Goal: Task Accomplishment & Management: Use online tool/utility

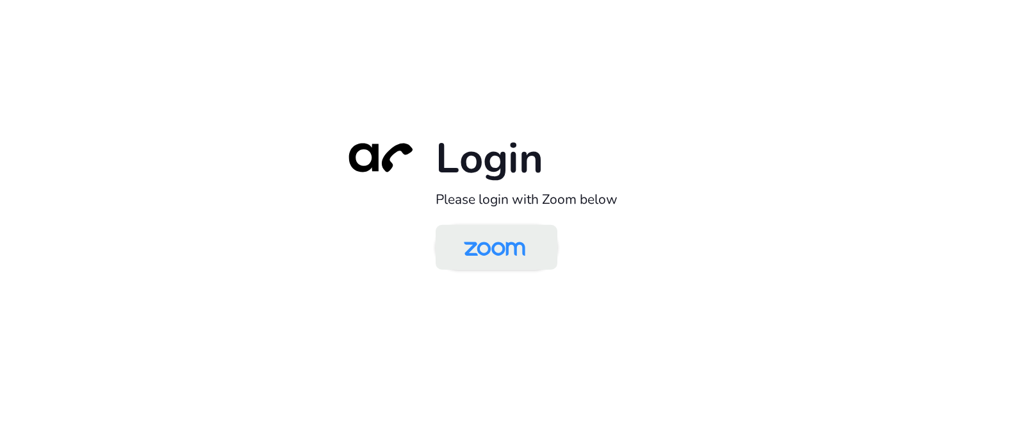
click at [507, 259] on img at bounding box center [494, 248] width 88 height 42
click at [496, 246] on img at bounding box center [494, 248] width 88 height 42
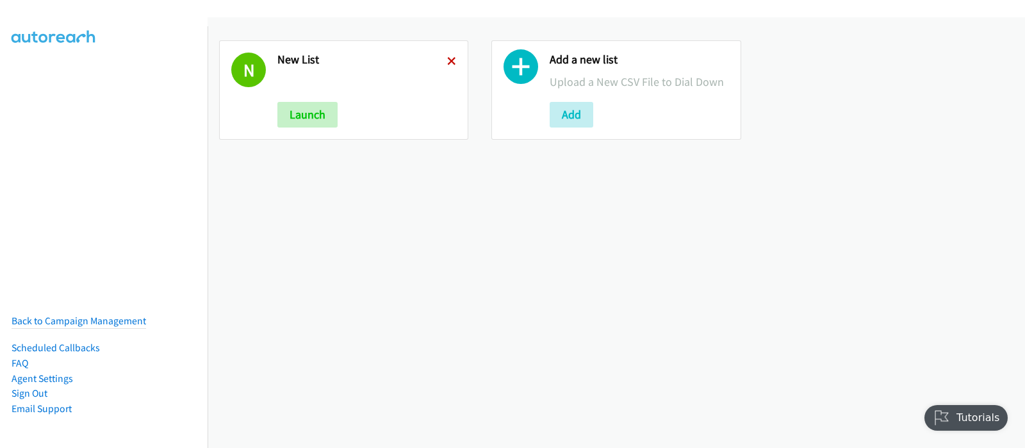
click at [450, 61] on icon at bounding box center [451, 62] width 9 height 9
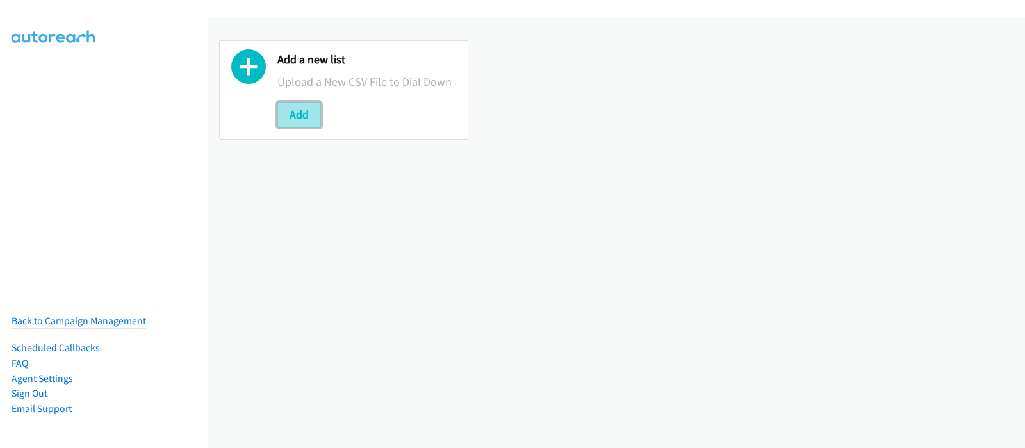
click at [309, 111] on button "Add" at bounding box center [299, 115] width 44 height 26
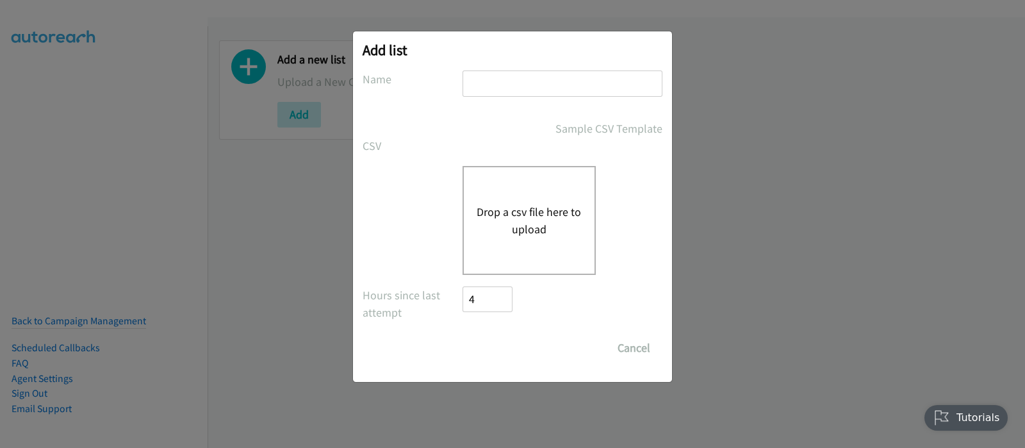
drag, startPoint x: 529, startPoint y: 230, endPoint x: 526, endPoint y: 236, distance: 6.6
click at [526, 234] on button "Drop a csv file here to upload" at bounding box center [529, 220] width 105 height 35
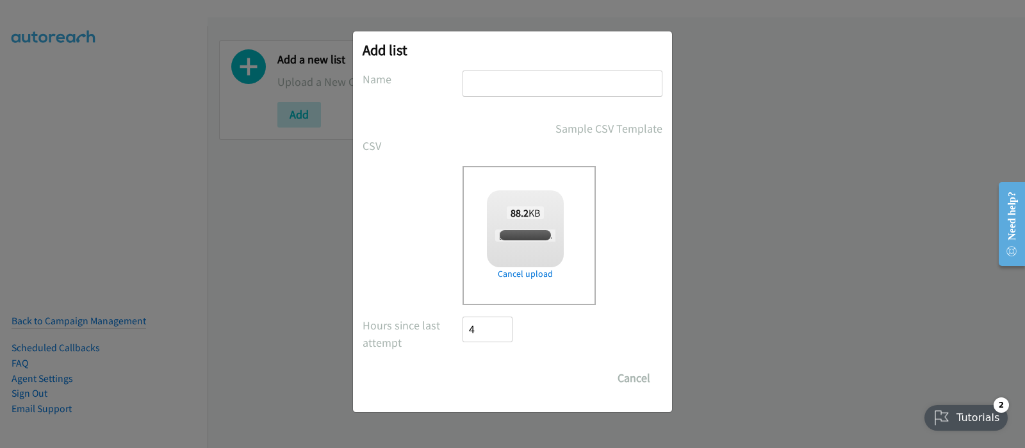
click at [515, 84] on input "text" at bounding box center [562, 83] width 200 height 26
checkbox input "true"
type input "New List"
click at [512, 370] on input "Save List" at bounding box center [495, 378] width 67 height 26
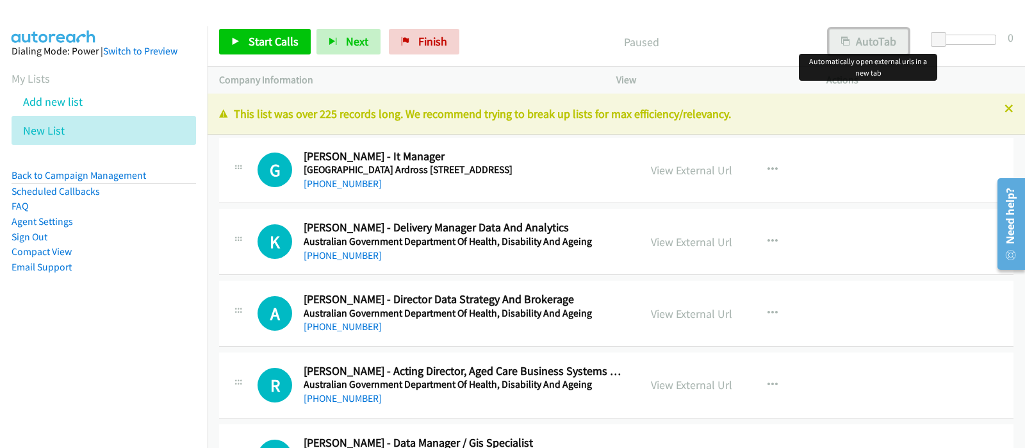
click at [866, 43] on button "AutoTab" at bounding box center [868, 42] width 79 height 26
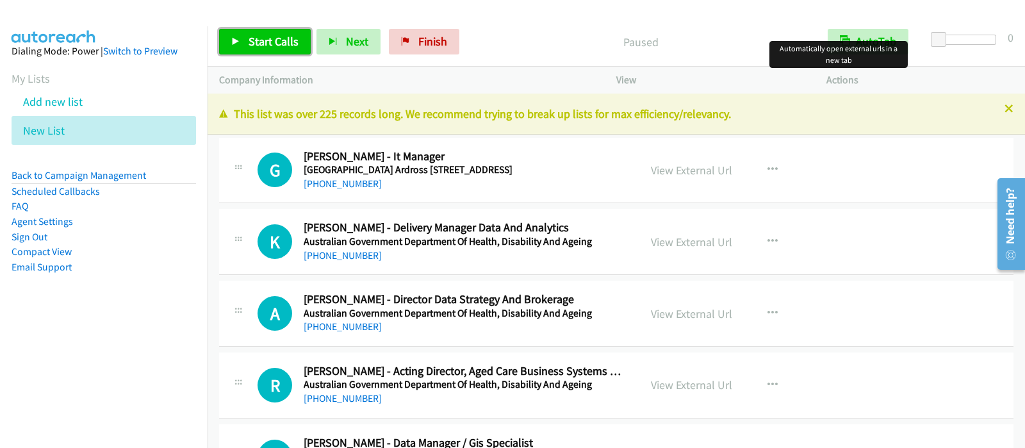
click at [275, 36] on span "Start Calls" at bounding box center [274, 41] width 50 height 15
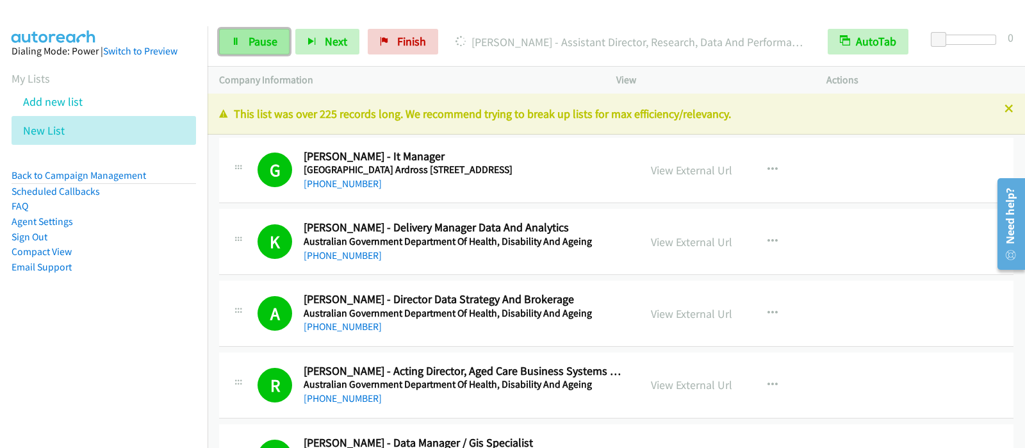
click at [269, 38] on span "Pause" at bounding box center [263, 41] width 29 height 15
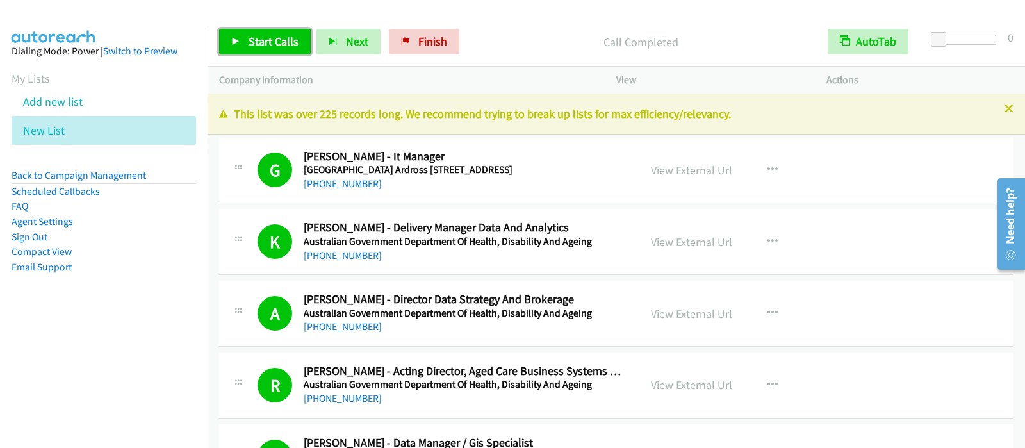
click at [270, 40] on span "Start Calls" at bounding box center [274, 41] width 50 height 15
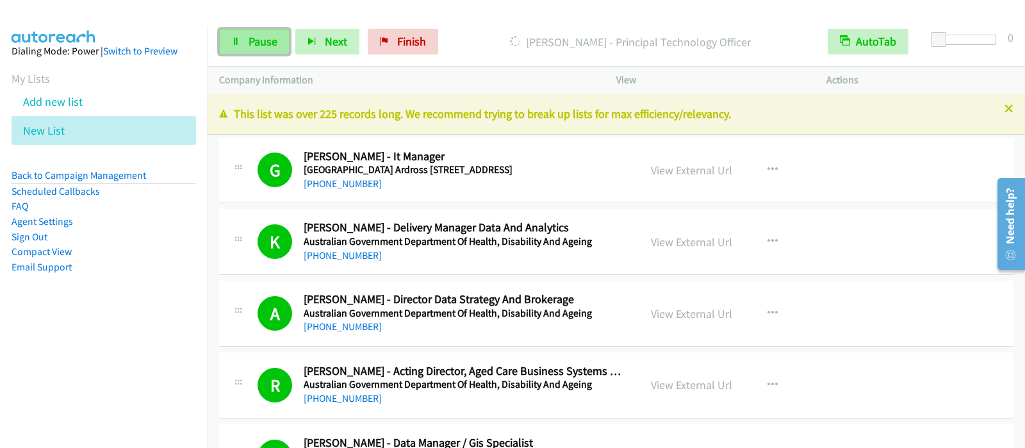
click at [240, 40] on link "Pause" at bounding box center [254, 42] width 70 height 26
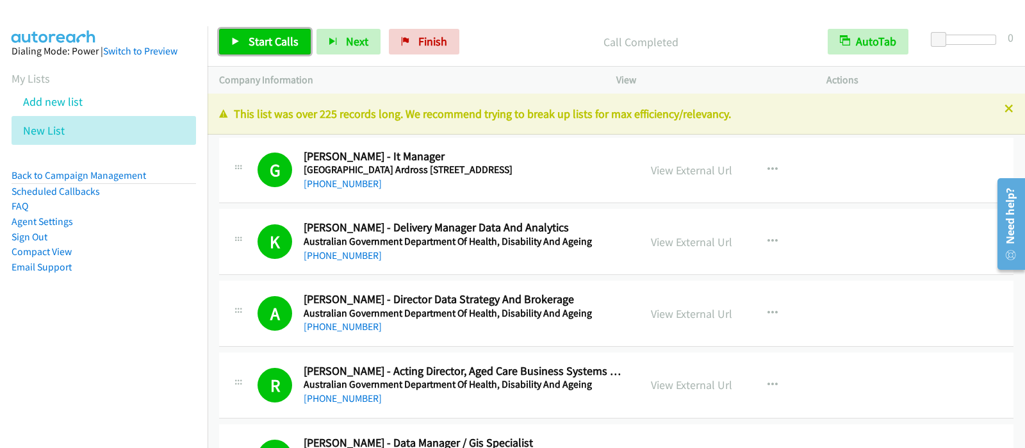
click at [240, 47] on link "Start Calls" at bounding box center [265, 42] width 92 height 26
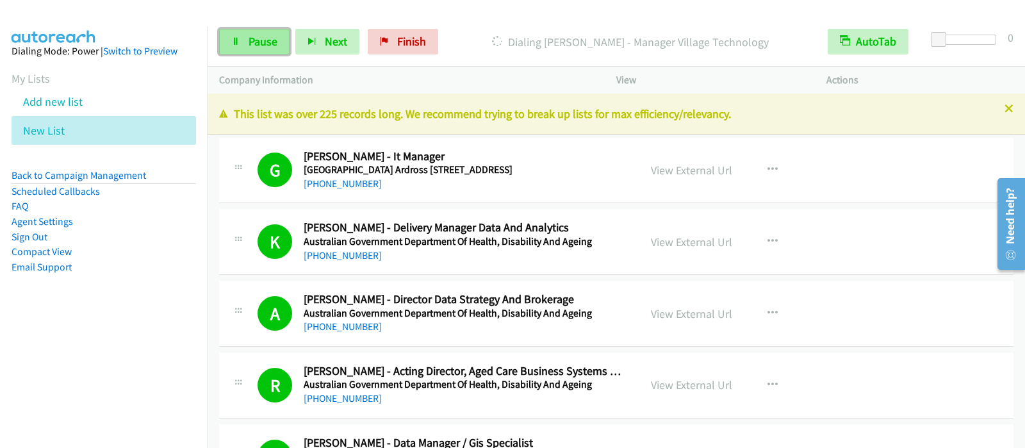
click at [282, 44] on link "Pause" at bounding box center [254, 42] width 70 height 26
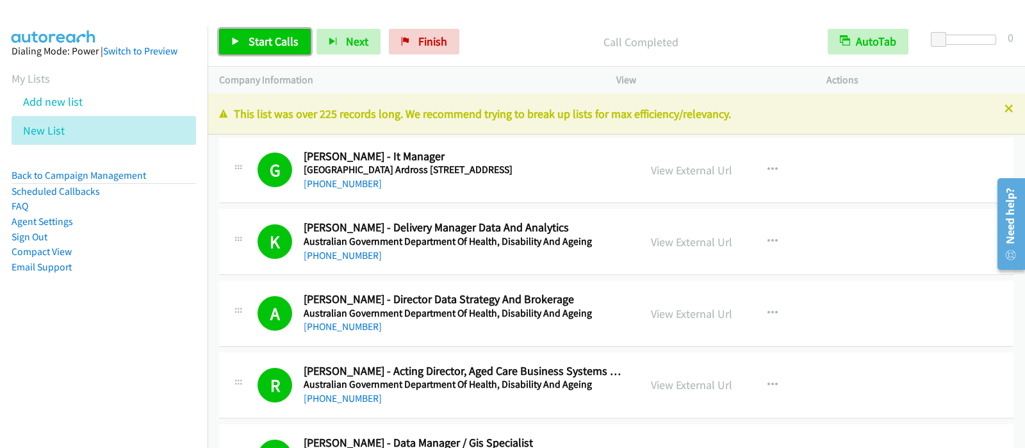
click at [273, 38] on span "Start Calls" at bounding box center [274, 41] width 50 height 15
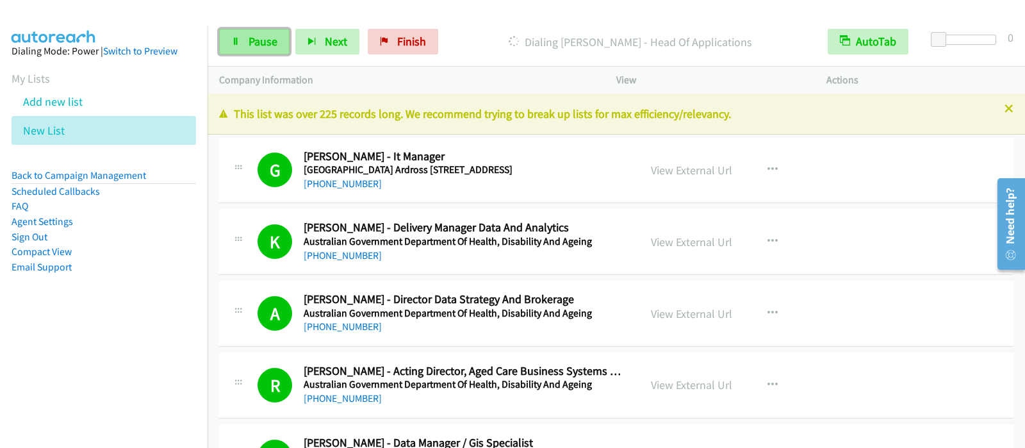
click at [257, 34] on span "Pause" at bounding box center [263, 41] width 29 height 15
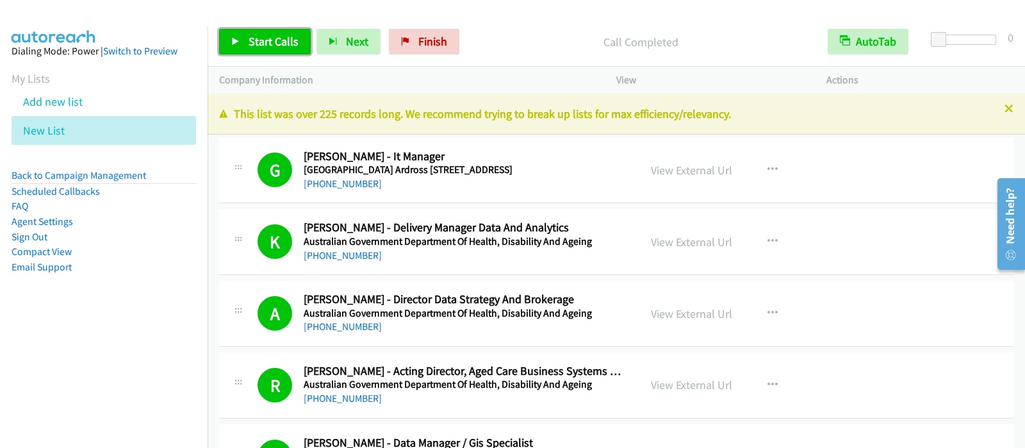
click at [282, 42] on span "Start Calls" at bounding box center [274, 41] width 50 height 15
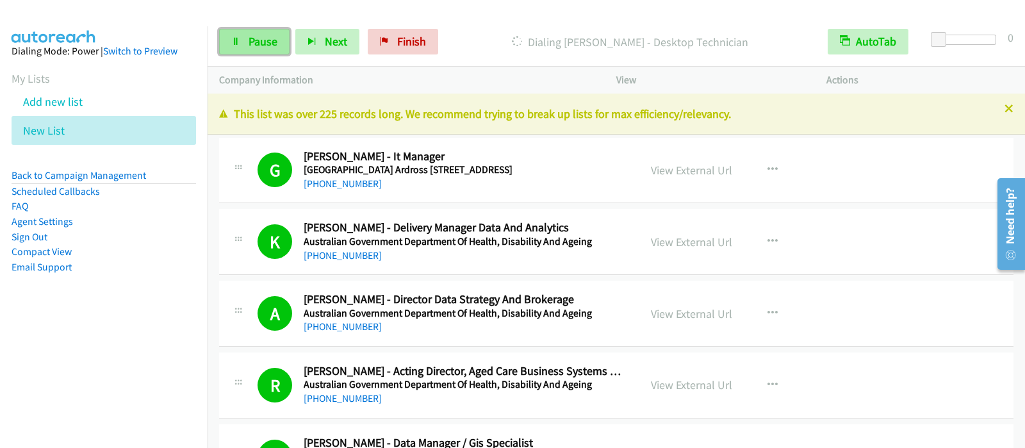
click at [257, 40] on span "Pause" at bounding box center [263, 41] width 29 height 15
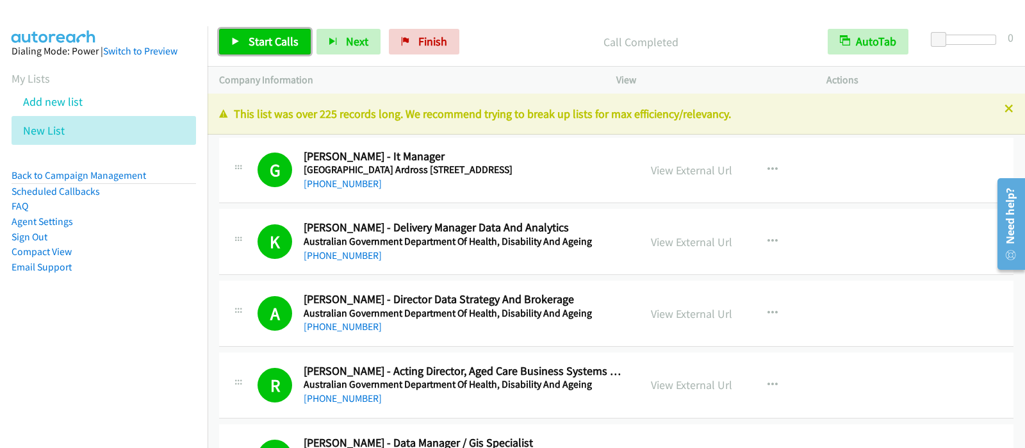
click at [282, 46] on span "Start Calls" at bounding box center [274, 41] width 50 height 15
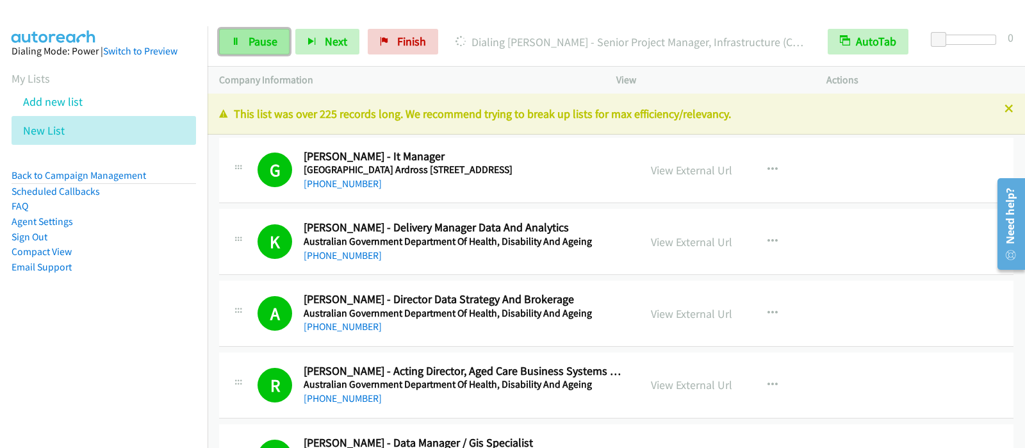
click at [249, 46] on span "Pause" at bounding box center [263, 41] width 29 height 15
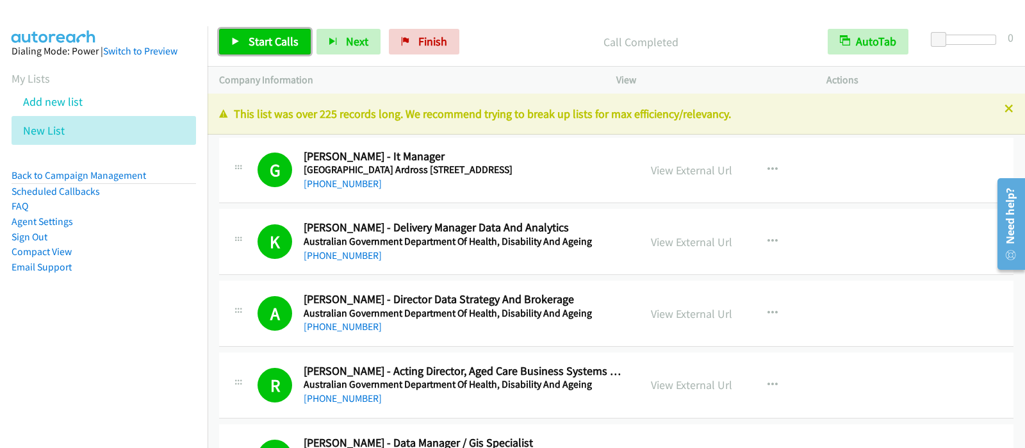
click at [281, 37] on span "Start Calls" at bounding box center [274, 41] width 50 height 15
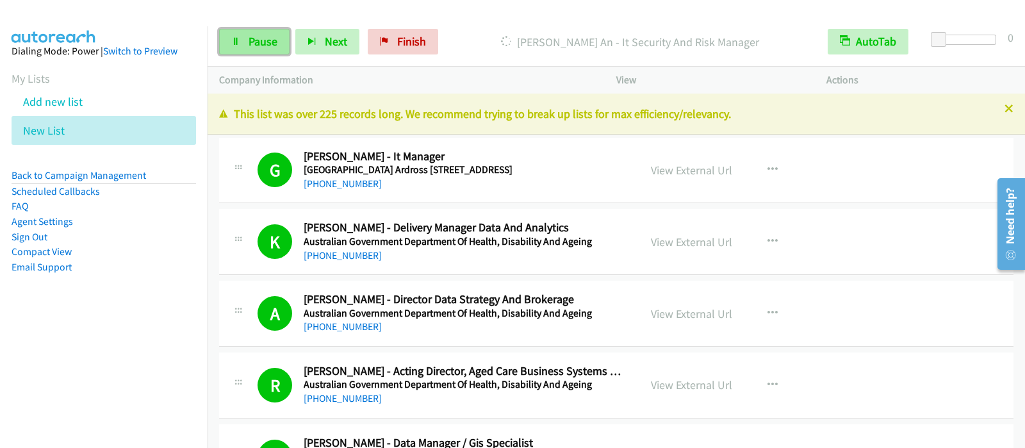
click at [249, 40] on span "Pause" at bounding box center [263, 41] width 29 height 15
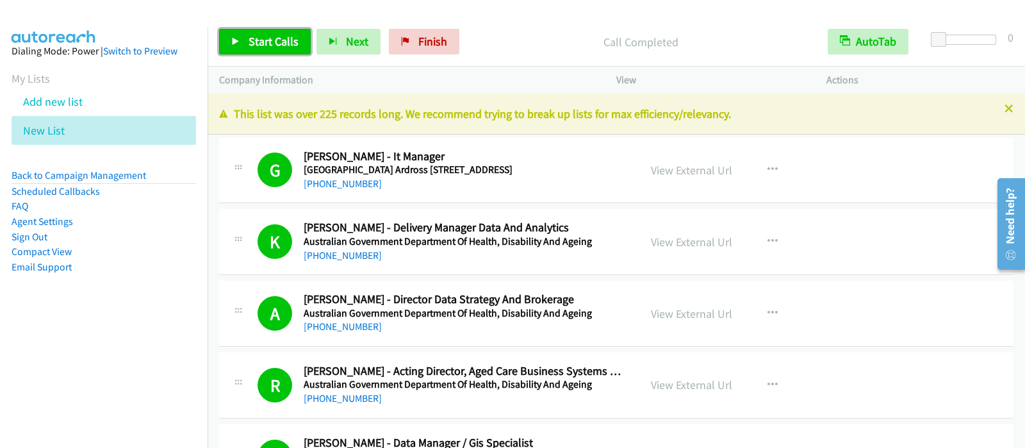
click at [263, 34] on span "Start Calls" at bounding box center [274, 41] width 50 height 15
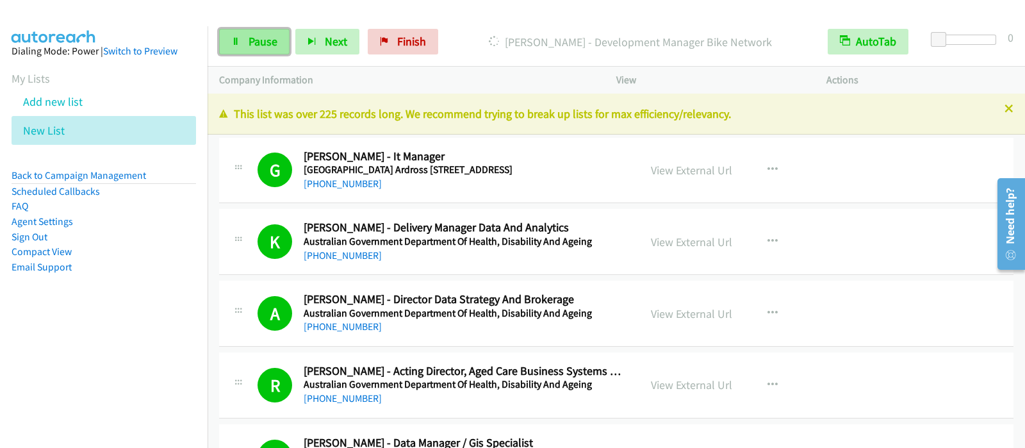
click at [268, 40] on span "Pause" at bounding box center [263, 41] width 29 height 15
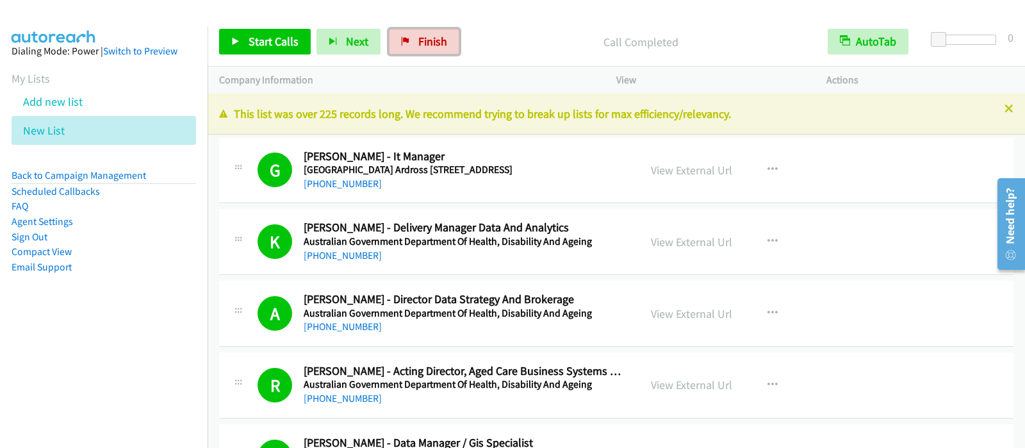
click at [418, 38] on span "Finish" at bounding box center [432, 41] width 29 height 15
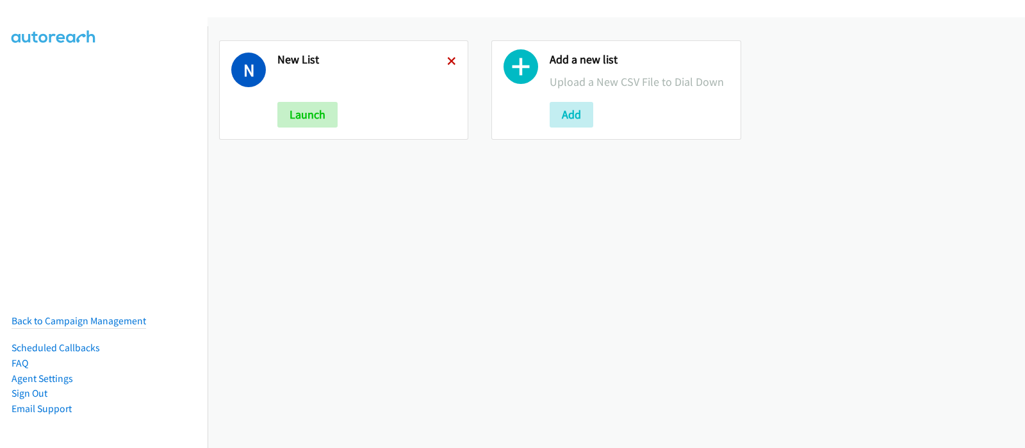
click at [451, 62] on icon at bounding box center [451, 62] width 9 height 9
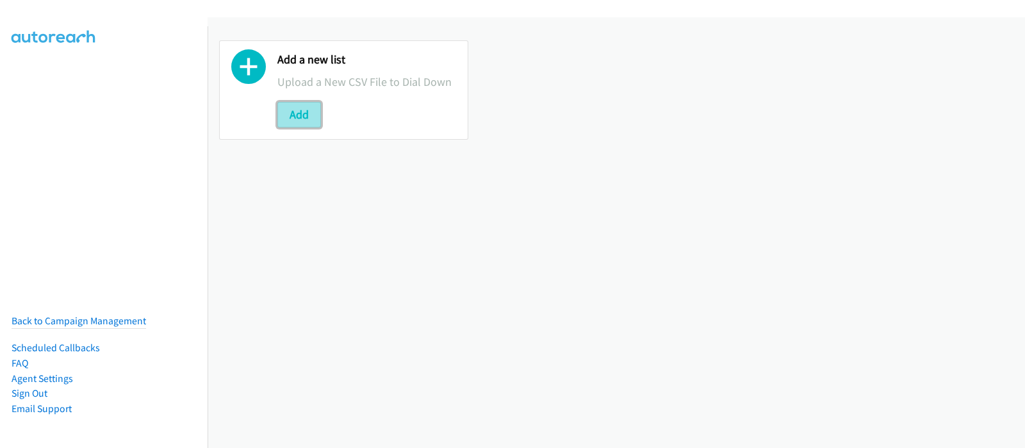
click at [312, 114] on button "Add" at bounding box center [299, 115] width 44 height 26
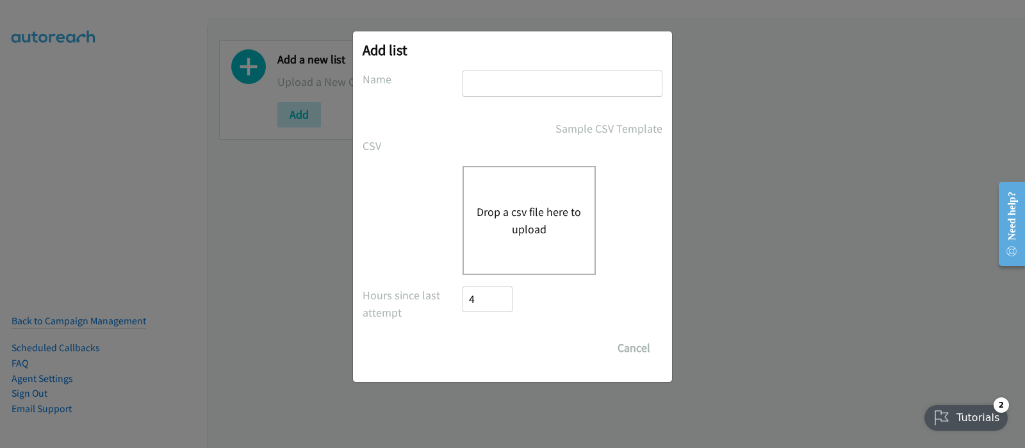
click at [506, 208] on button "Drop a csv file here to upload" at bounding box center [529, 220] width 105 height 35
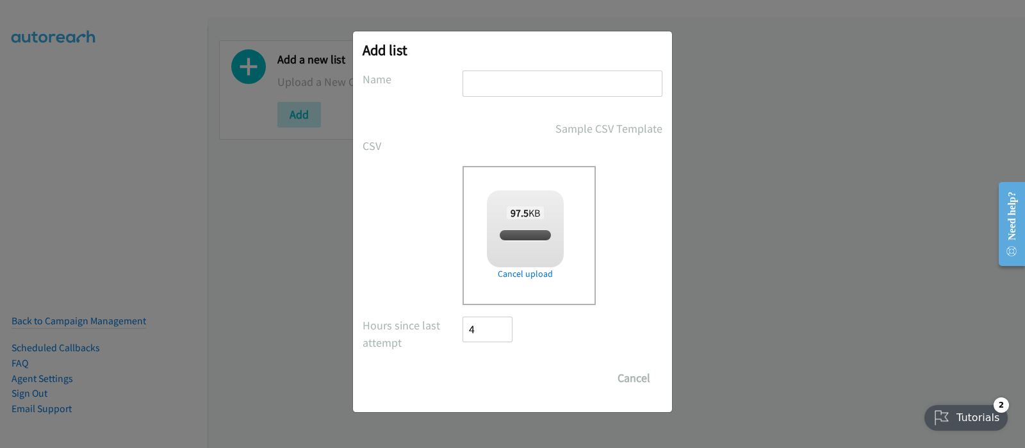
click at [512, 91] on input "text" at bounding box center [562, 83] width 200 height 26
checkbox input "true"
type input "New List"
click at [505, 366] on input "Save List" at bounding box center [495, 378] width 67 height 26
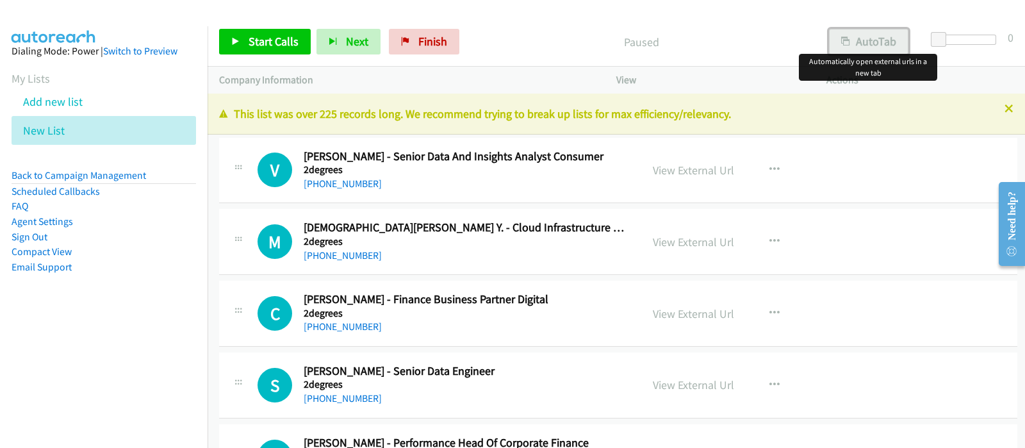
click at [857, 46] on button "AutoTab" at bounding box center [868, 42] width 79 height 26
